Goal: Obtain resource: Download file/media

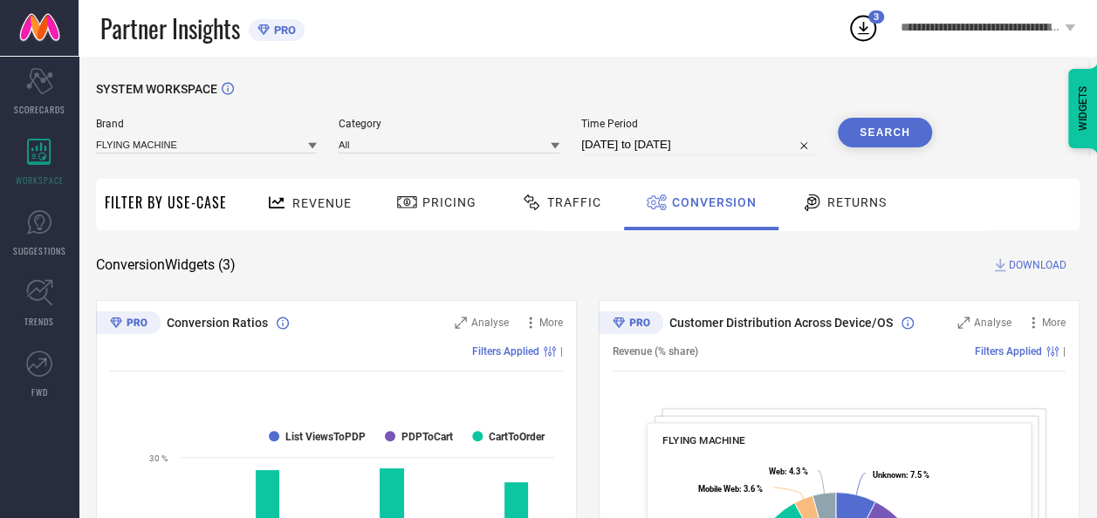
select select "7"
select select "2025"
select select "8"
select select "2025"
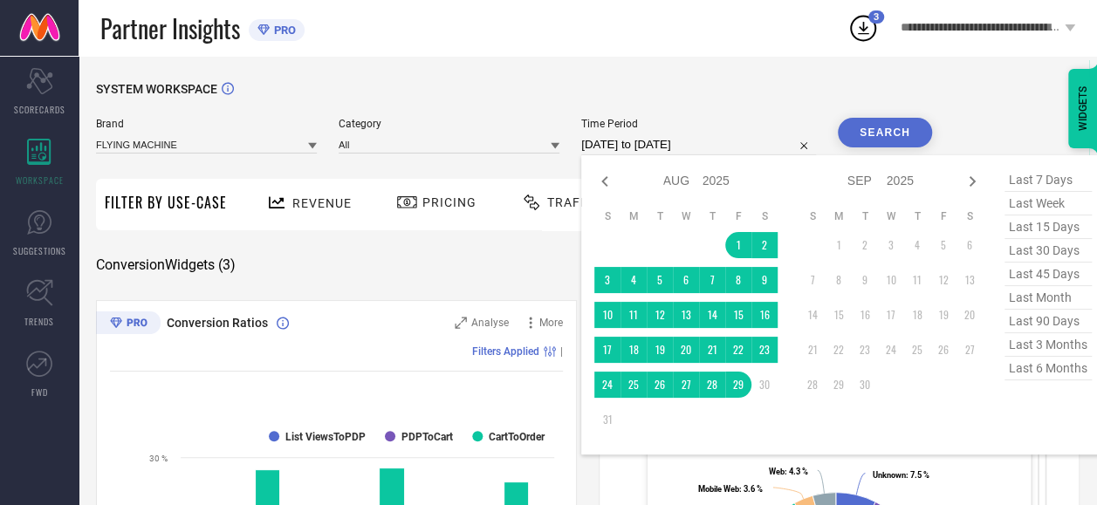
click at [669, 145] on input "[DATE] to [DATE]" at bounding box center [698, 144] width 235 height 21
click at [743, 242] on td "1" at bounding box center [738, 245] width 26 height 26
type input "[DATE] to [DATE]"
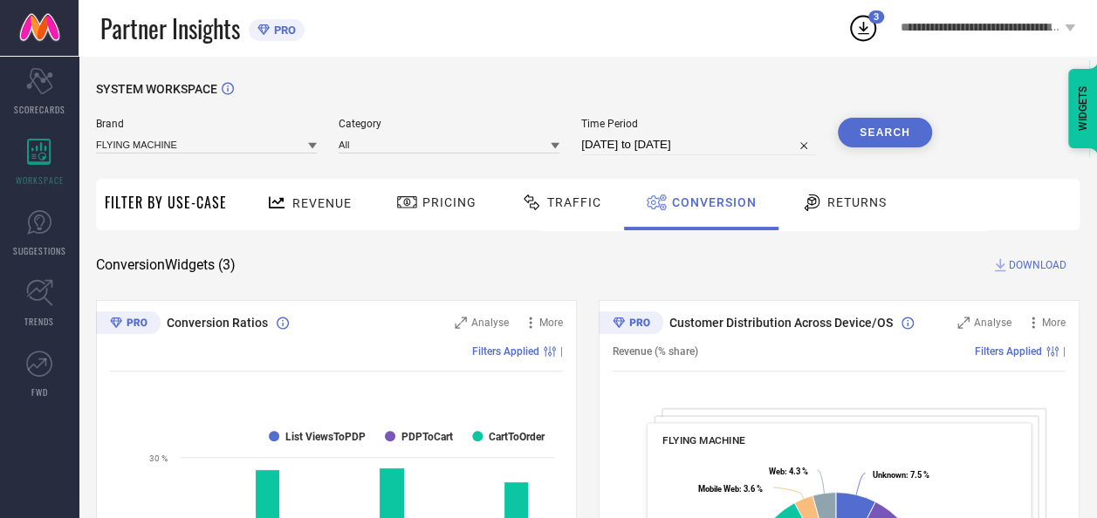
click at [894, 134] on button "Search" at bounding box center [885, 133] width 94 height 30
click at [1031, 258] on span "DOWNLOAD" at bounding box center [1038, 265] width 58 height 17
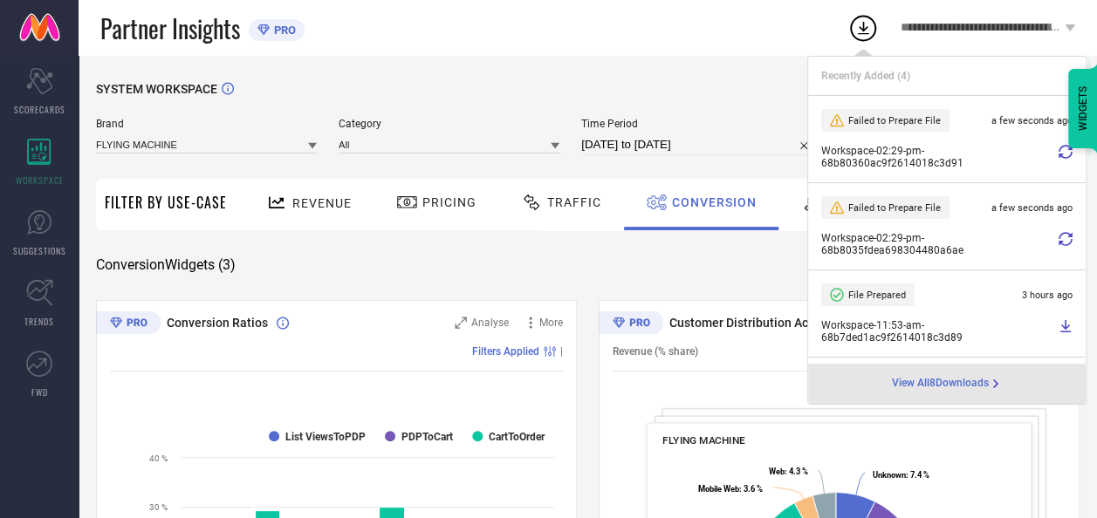
click at [1058, 158] on icon at bounding box center [1065, 152] width 14 height 14
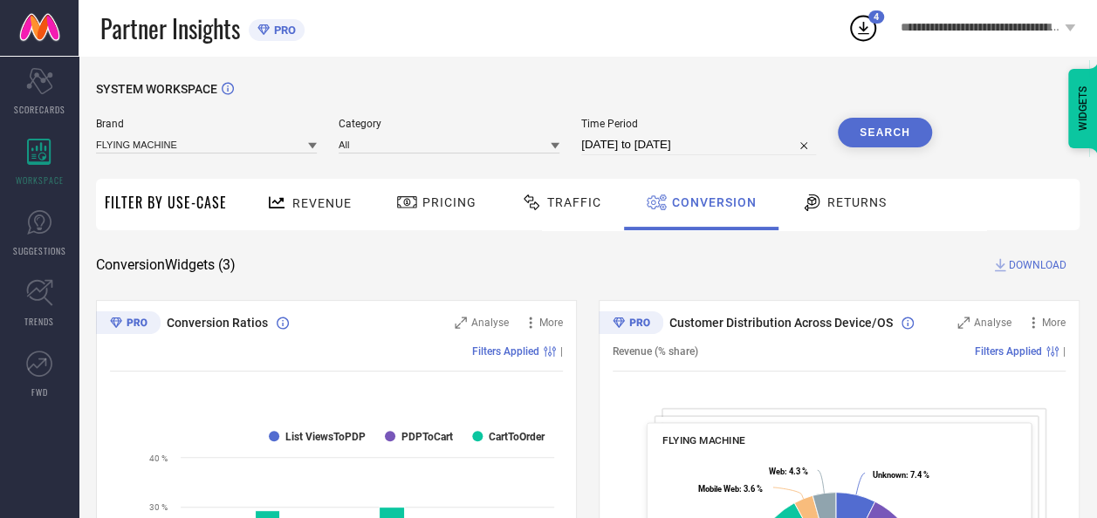
click at [866, 31] on icon at bounding box center [862, 27] width 31 height 31
click at [869, 30] on icon at bounding box center [862, 27] width 31 height 31
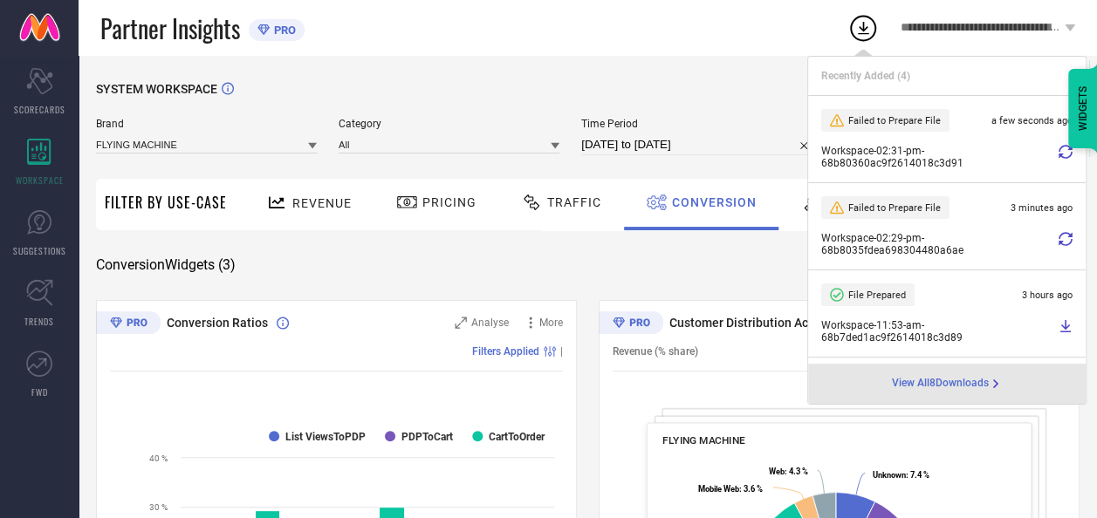
click at [1058, 159] on div at bounding box center [1065, 157] width 14 height 24
